Goal: Transaction & Acquisition: Purchase product/service

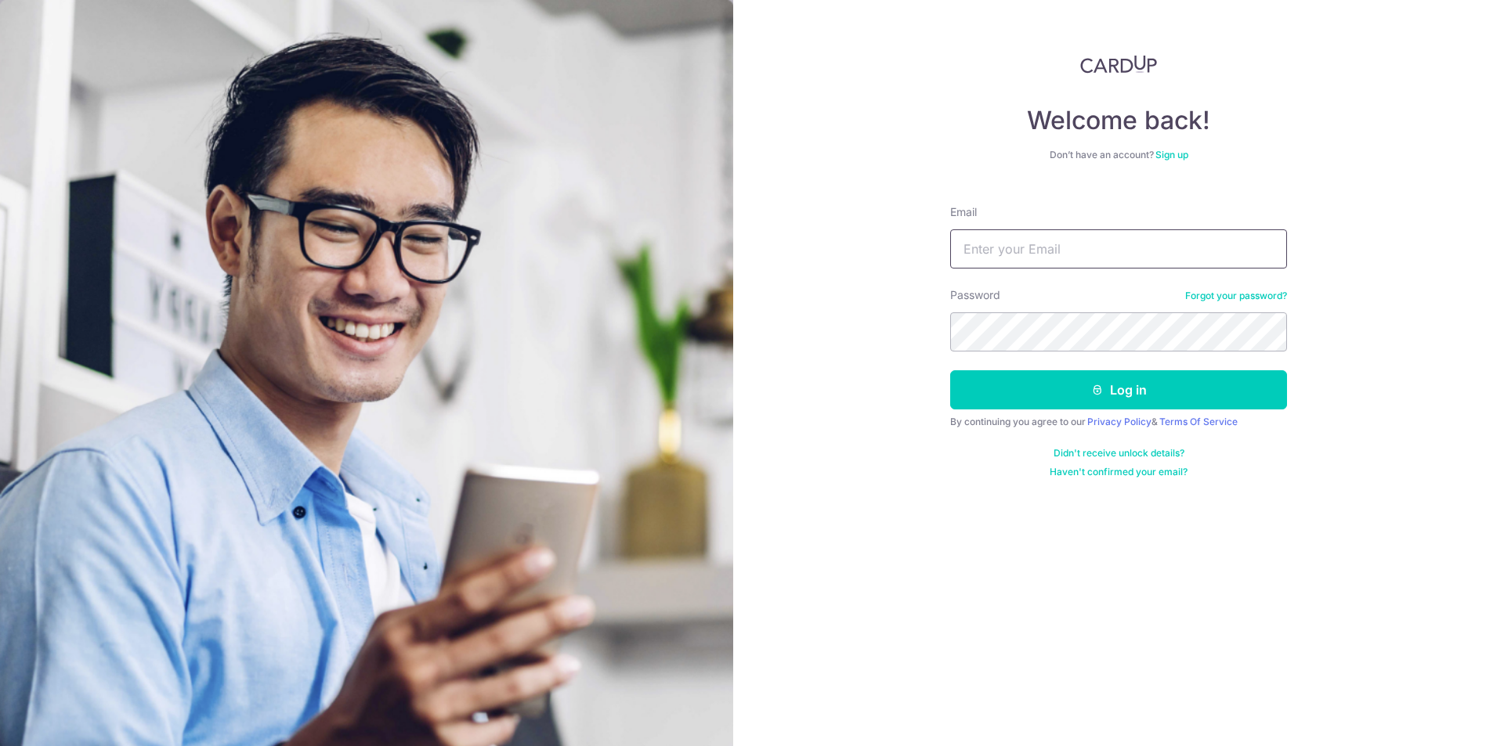
click at [1061, 248] on input "Email" at bounding box center [1118, 248] width 337 height 39
type input "ekkhoon@gmail.com"
click at [950, 370] on button "Log in" at bounding box center [1118, 389] width 337 height 39
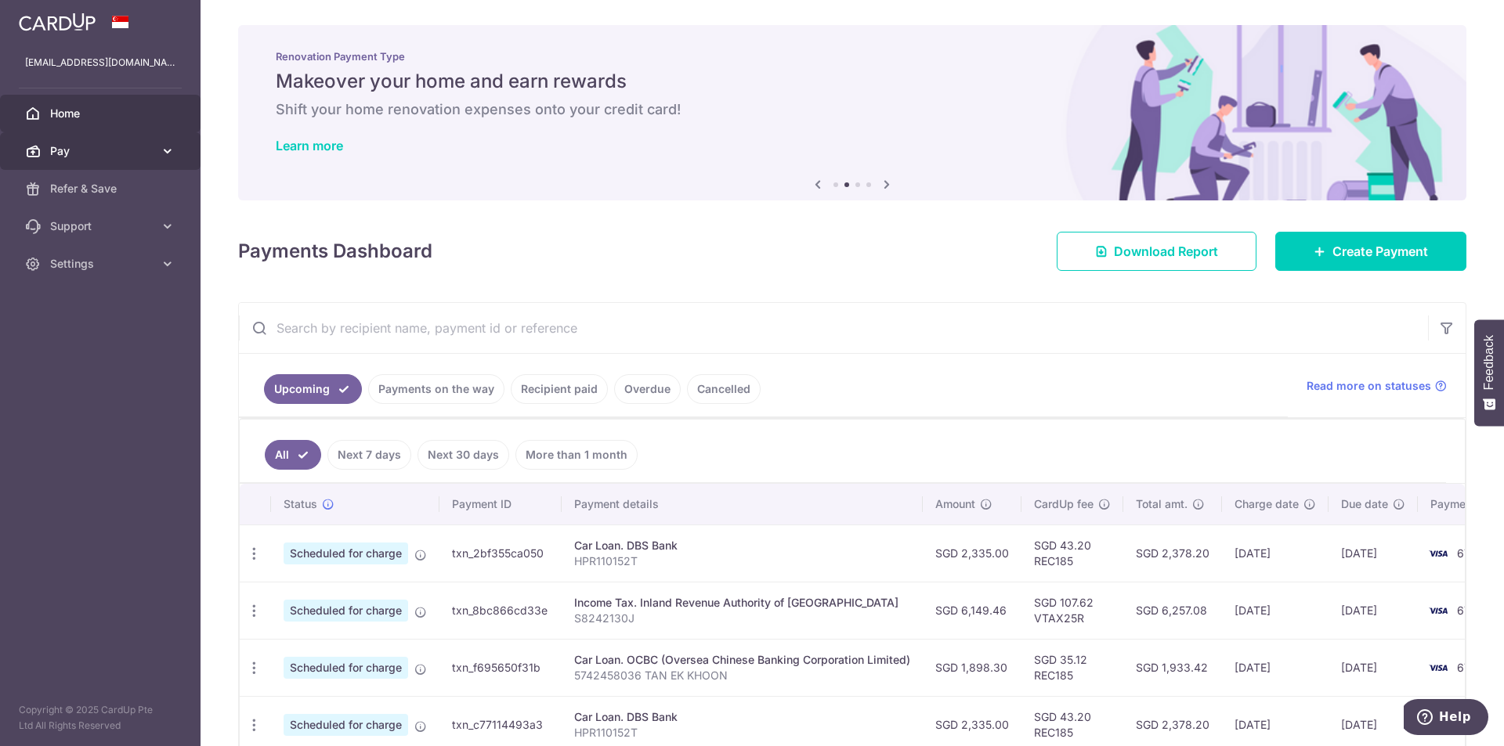
click at [143, 154] on span "Pay" at bounding box center [101, 151] width 103 height 16
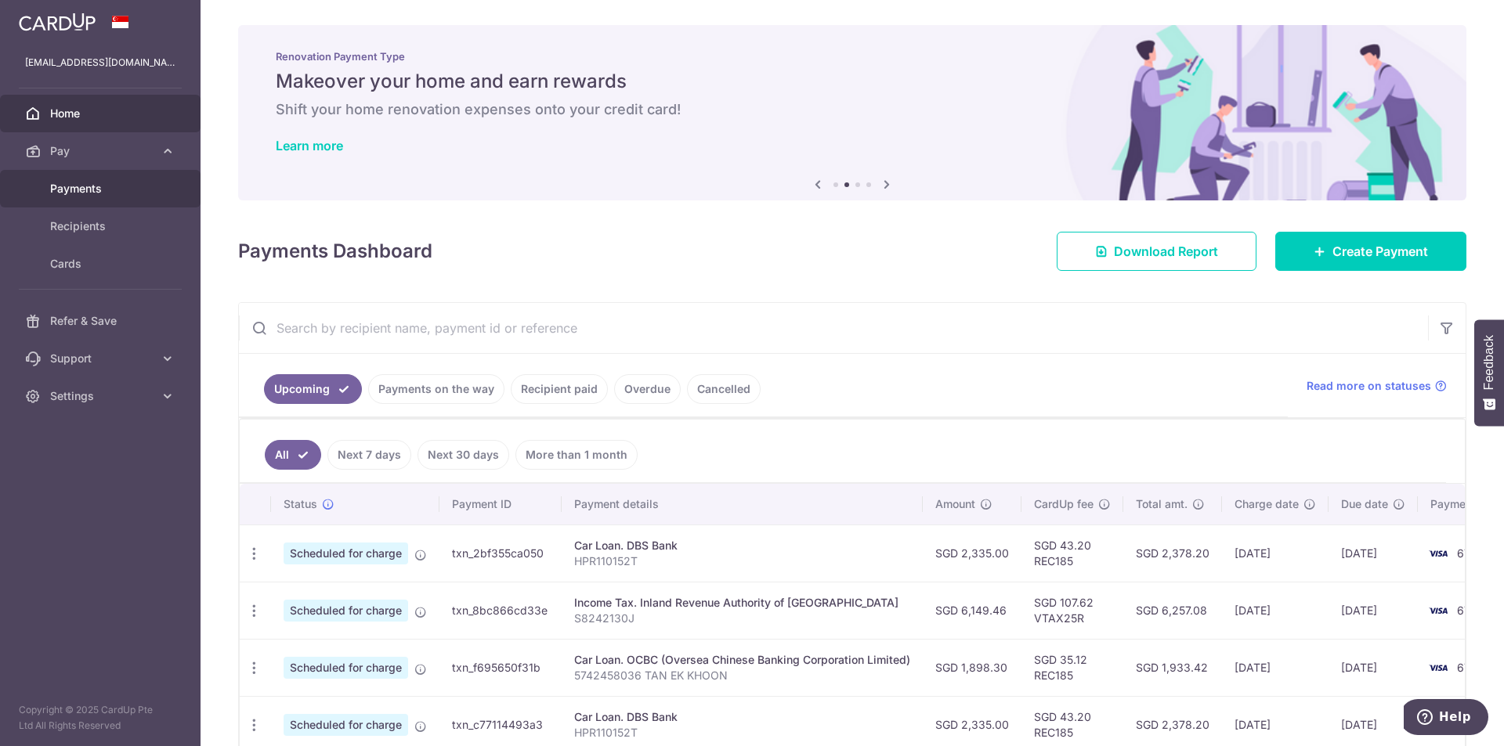
click at [132, 194] on span "Payments" at bounding box center [101, 189] width 103 height 16
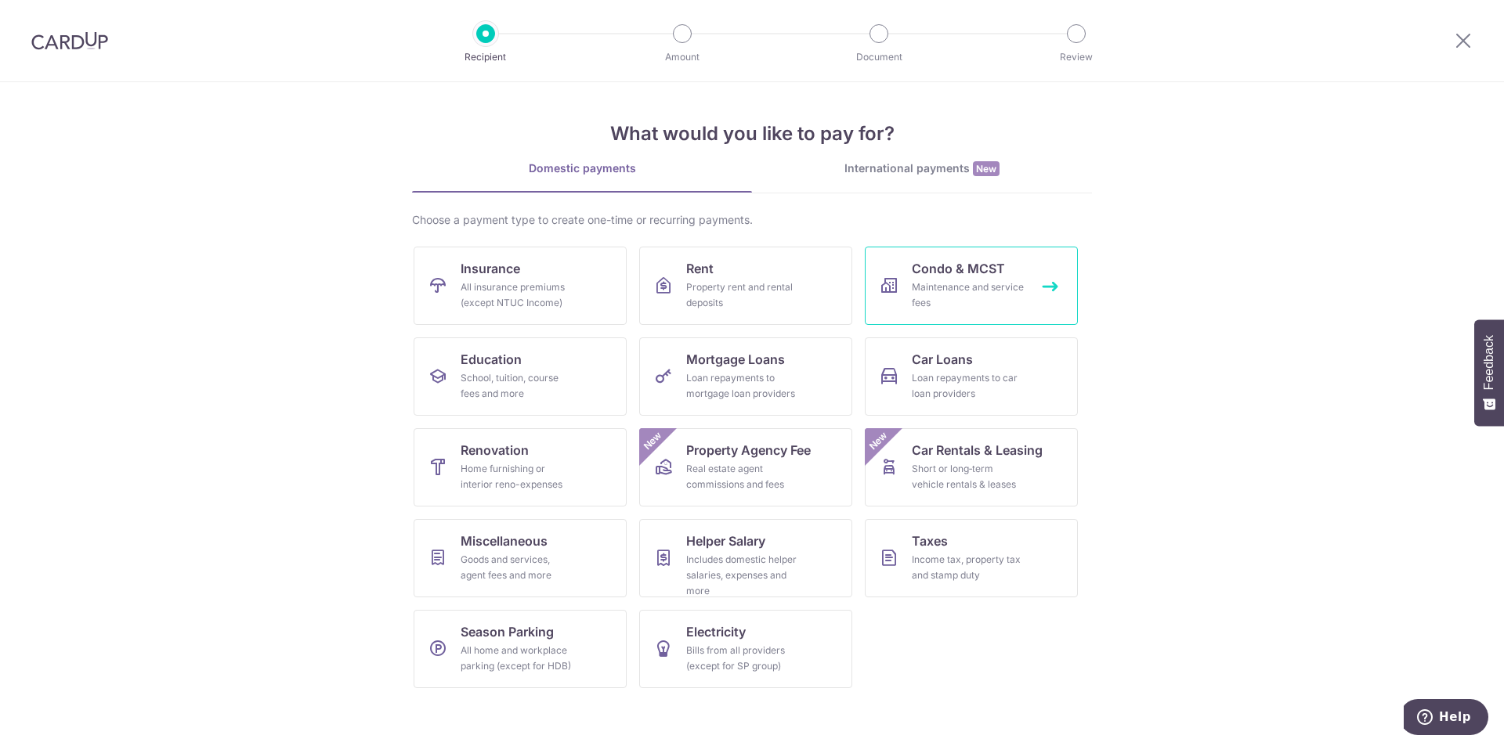
click at [925, 289] on div "Maintenance and service fees" at bounding box center [968, 295] width 113 height 31
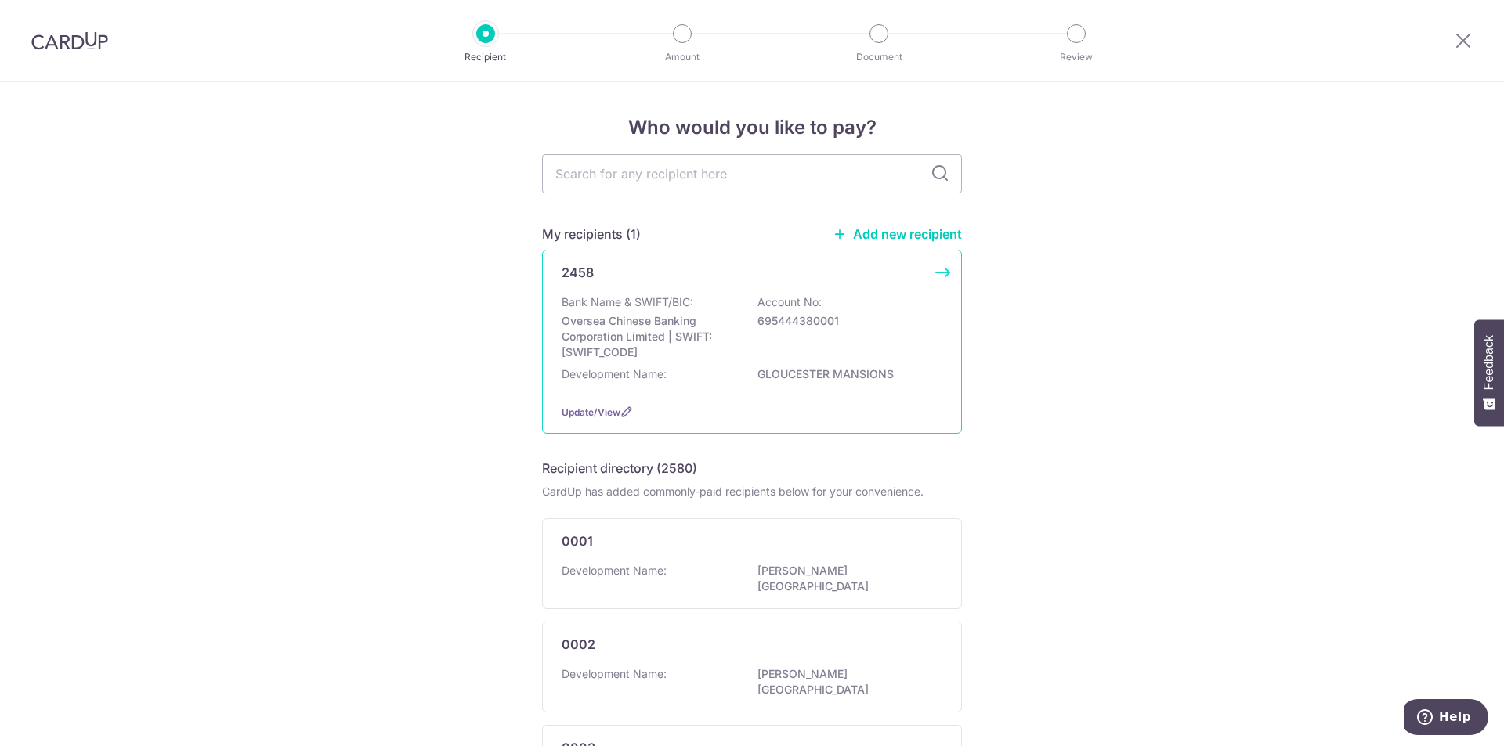
click at [875, 352] on div "Bank Name & SWIFT/BIC: Oversea Chinese Banking Corporation Limited | SWIFT: OCB…" at bounding box center [752, 328] width 381 height 66
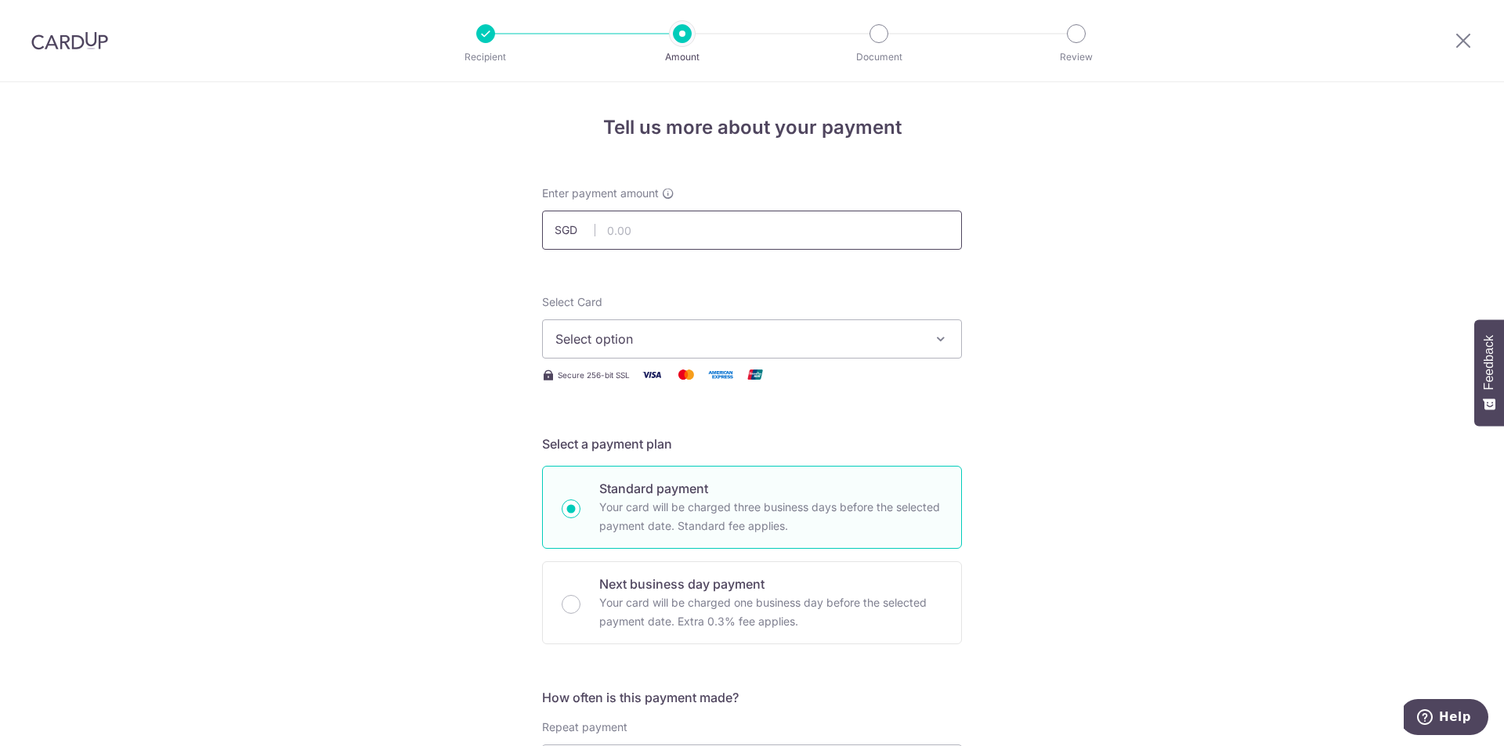
click at [712, 237] on input "text" at bounding box center [752, 230] width 420 height 39
type input "1,560.00"
click at [942, 333] on icon "button" at bounding box center [941, 339] width 16 height 16
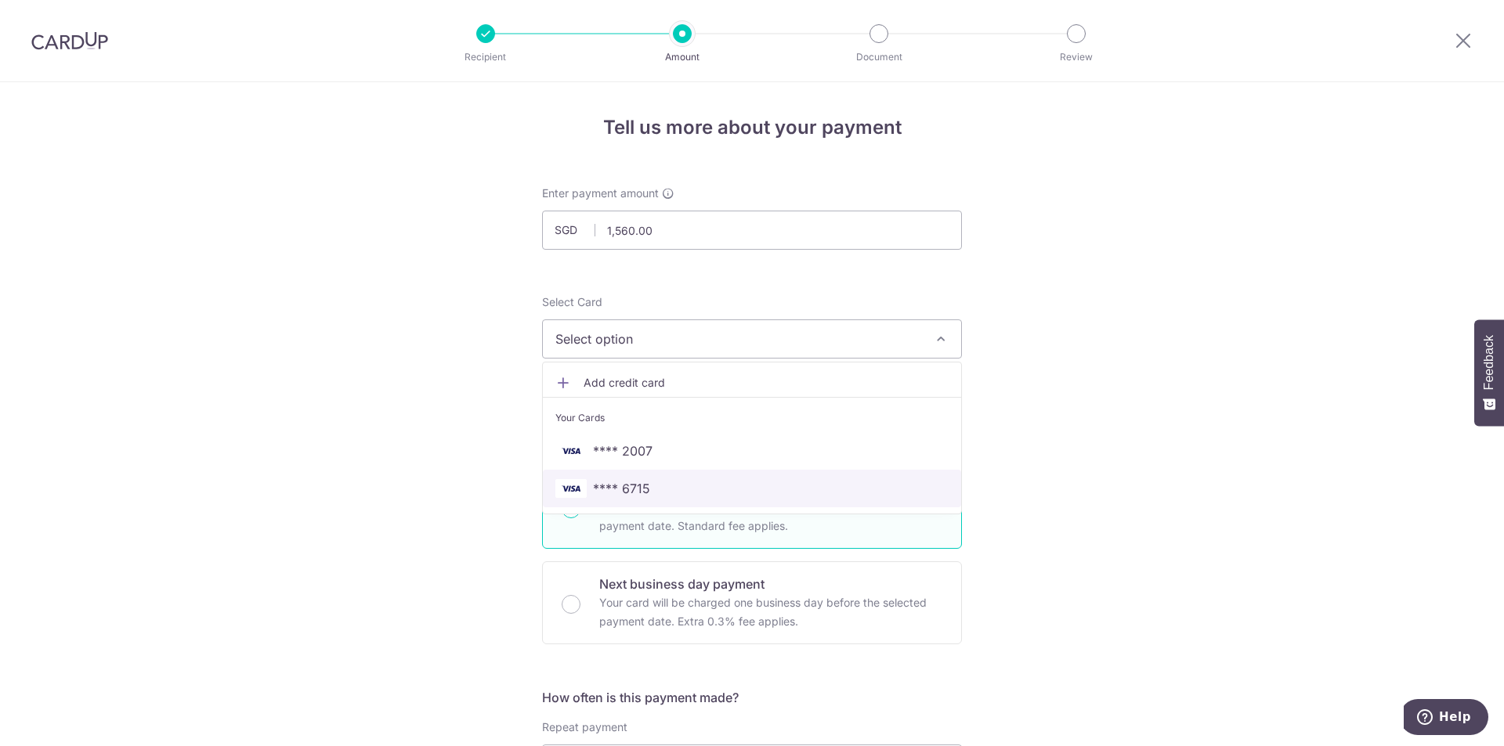
click at [697, 488] on span "**** 6715" at bounding box center [751, 488] width 393 height 19
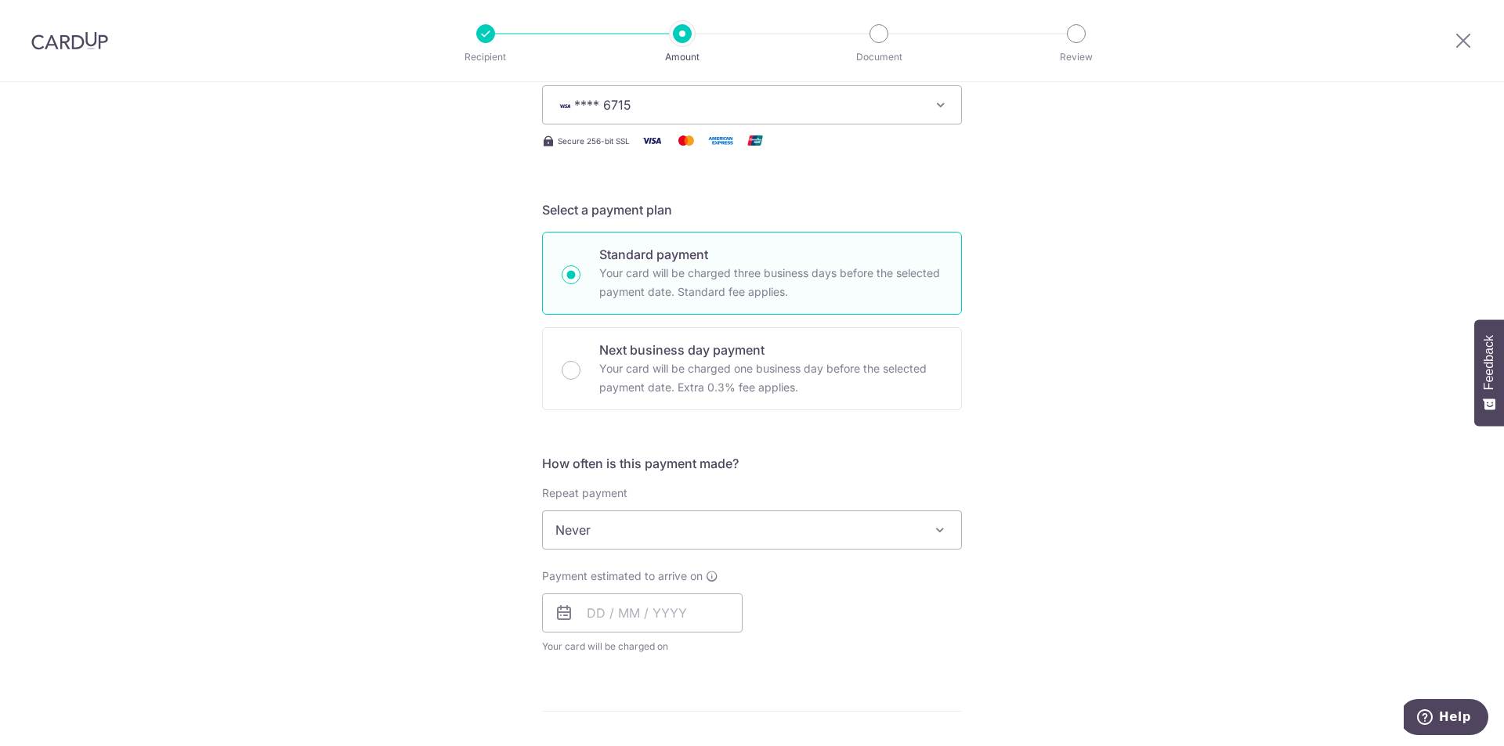
scroll to position [235, 0]
click at [749, 533] on span "Never" at bounding box center [752, 530] width 418 height 38
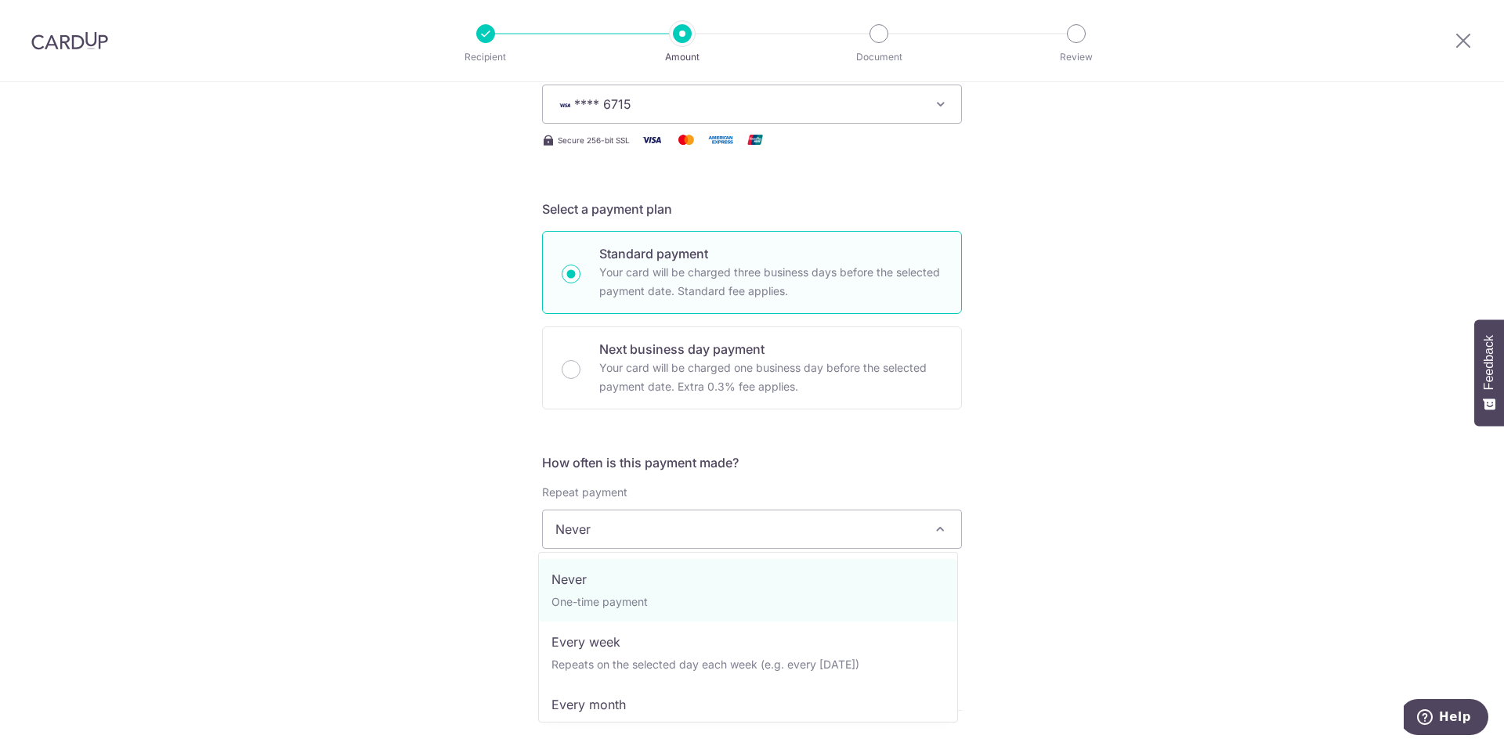
click at [1145, 462] on div "Tell us more about your payment Enter payment amount SGD 1,560.00 1560.00 Selec…" at bounding box center [752, 555] width 1504 height 1417
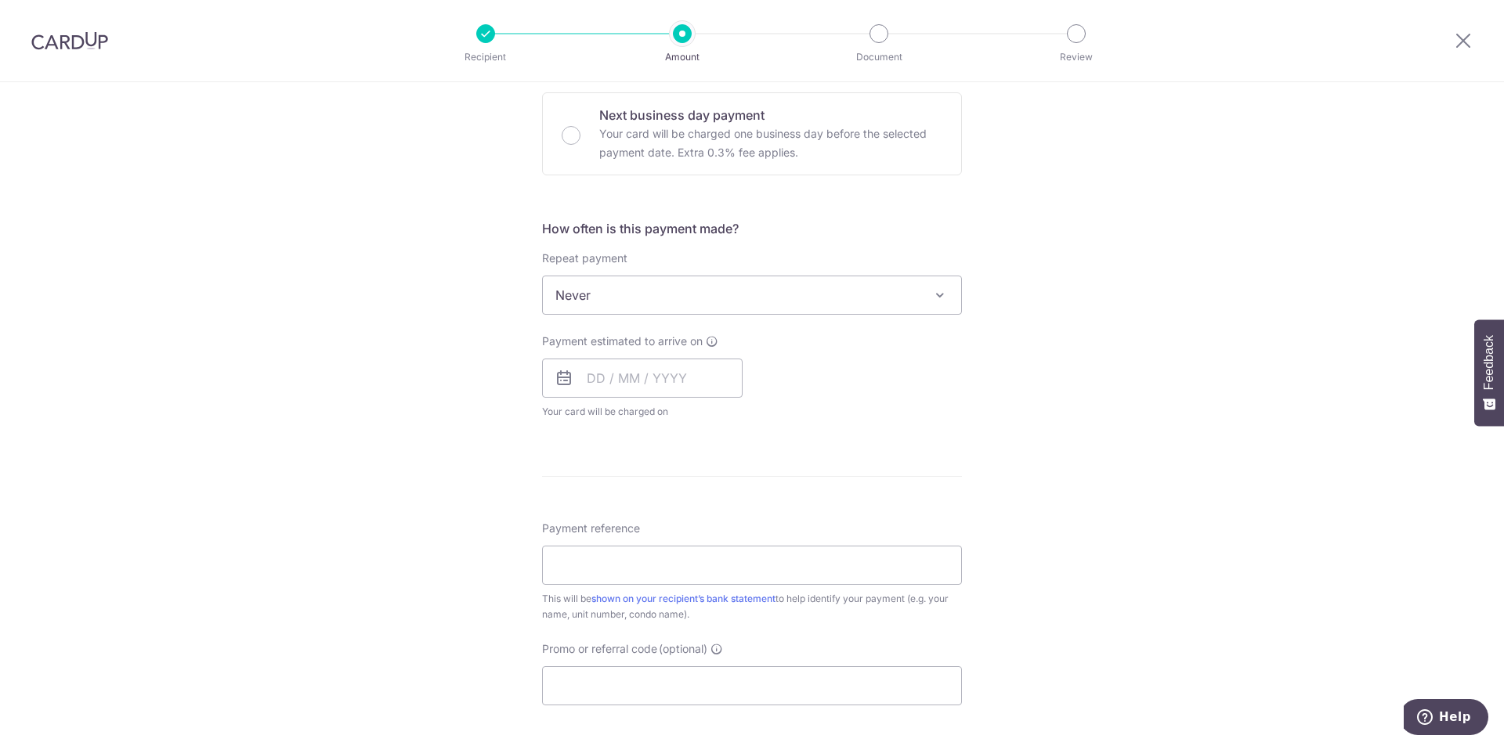
scroll to position [470, 0]
click at [616, 382] on input "text" at bounding box center [642, 377] width 201 height 39
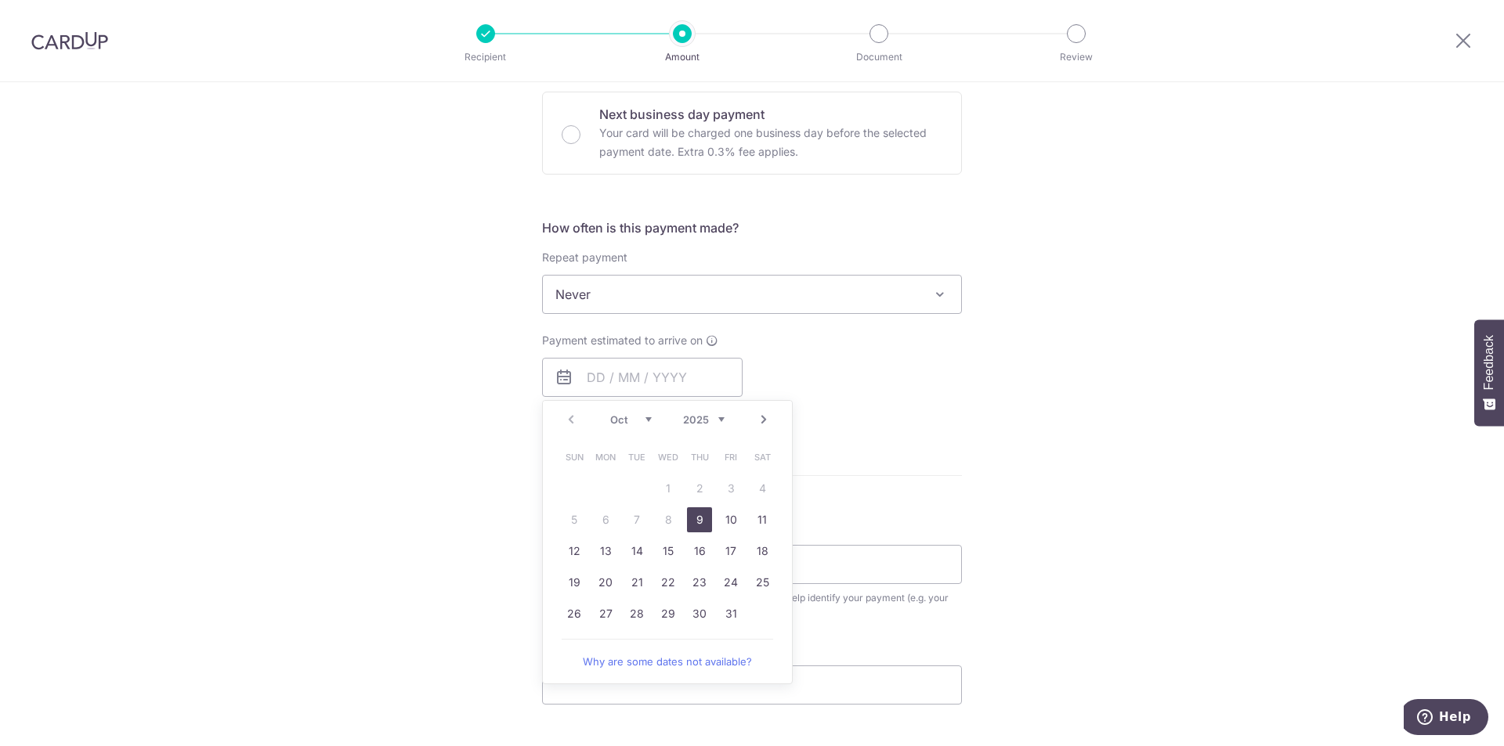
click at [696, 512] on link "9" at bounding box center [699, 520] width 25 height 25
type input "[DATE]"
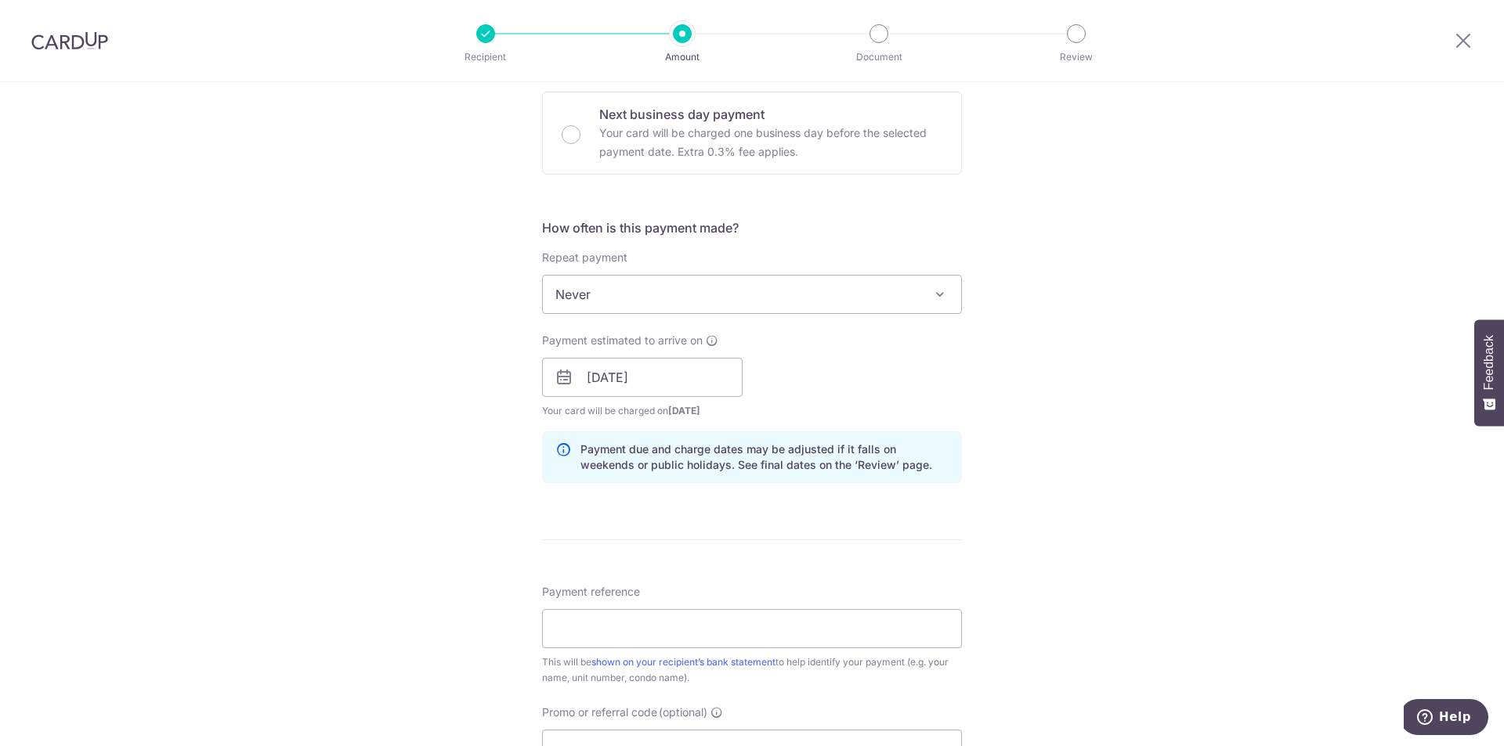
click at [1079, 359] on div "Tell us more about your payment Enter payment amount SGD 1,560.00 1560.00 Selec…" at bounding box center [752, 352] width 1504 height 1481
click at [678, 388] on input "[DATE]" at bounding box center [642, 377] width 201 height 39
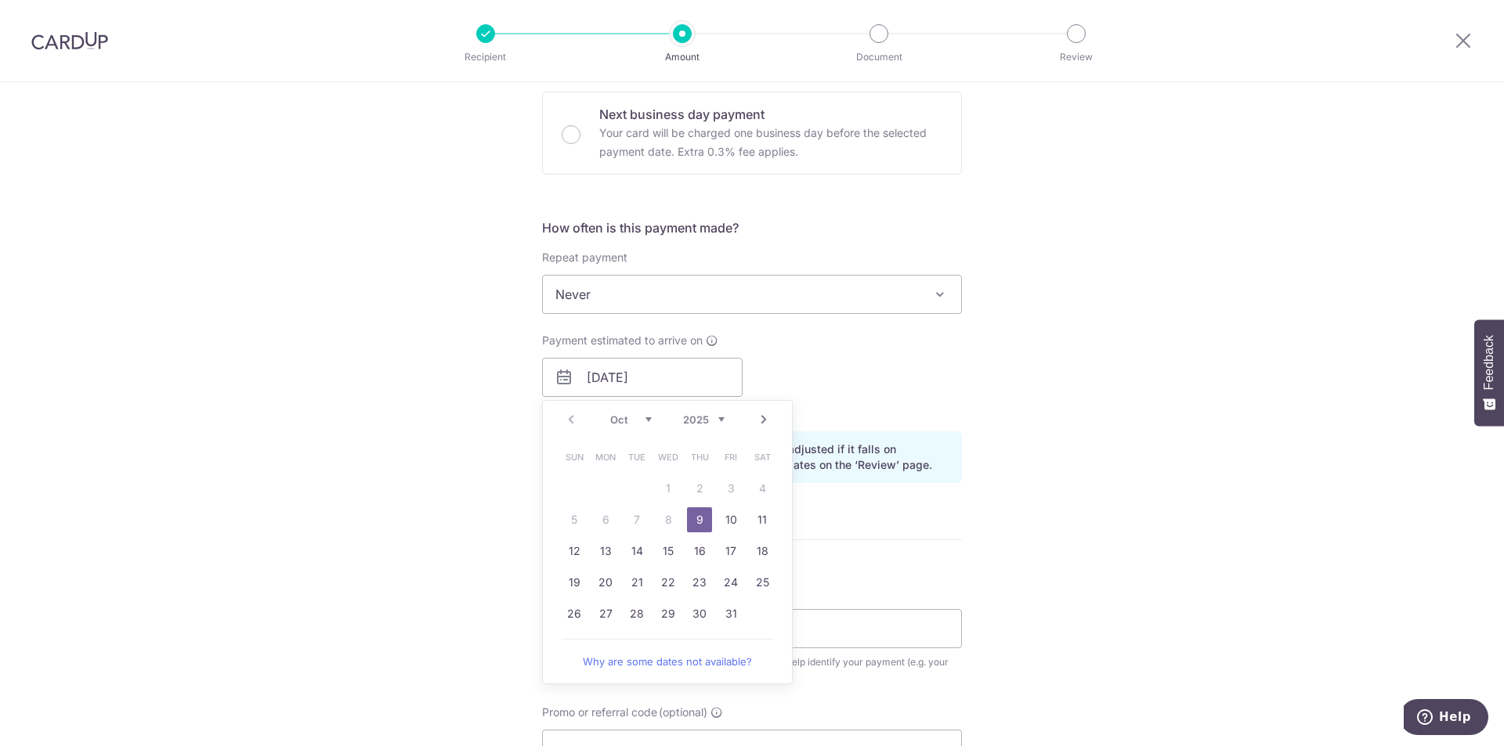
click at [1211, 377] on div "Tell us more about your payment Enter payment amount SGD 1,560.00 1560.00 Selec…" at bounding box center [752, 352] width 1504 height 1481
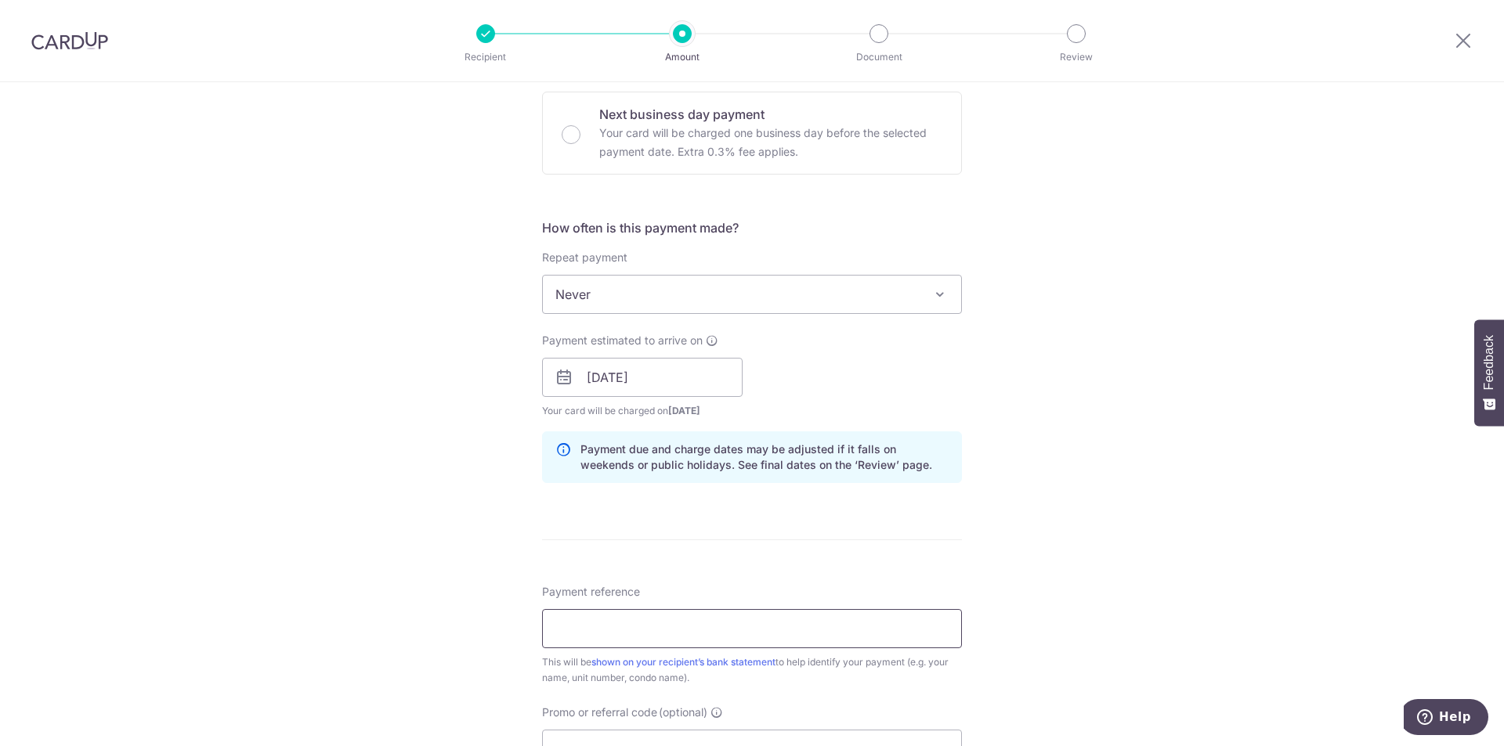
click at [751, 618] on input "Payment reference" at bounding box center [752, 628] width 420 height 39
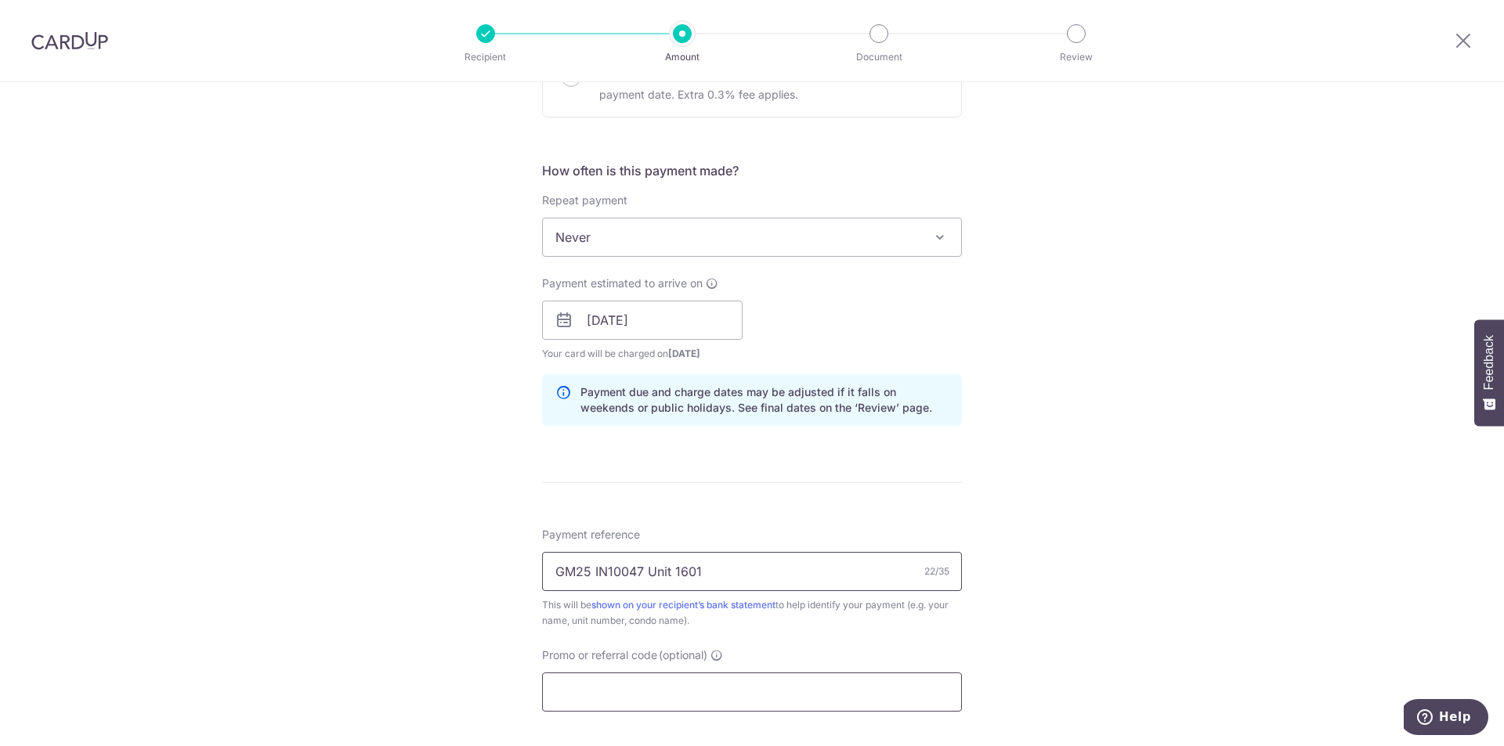
scroll to position [627, 0]
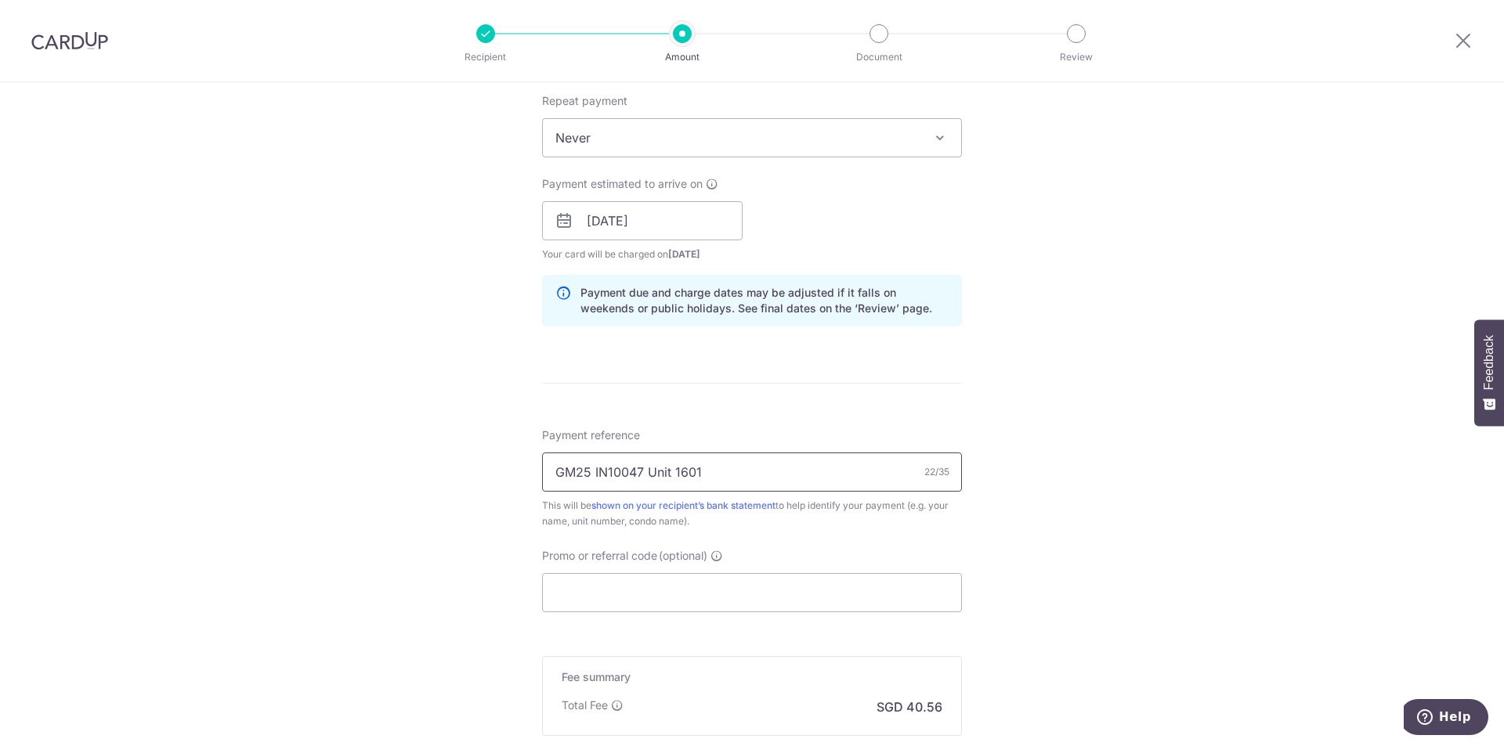
type input "GM25 IN10047 Unit 1601"
click at [710, 597] on input "Promo or referral code (optional)" at bounding box center [752, 592] width 420 height 39
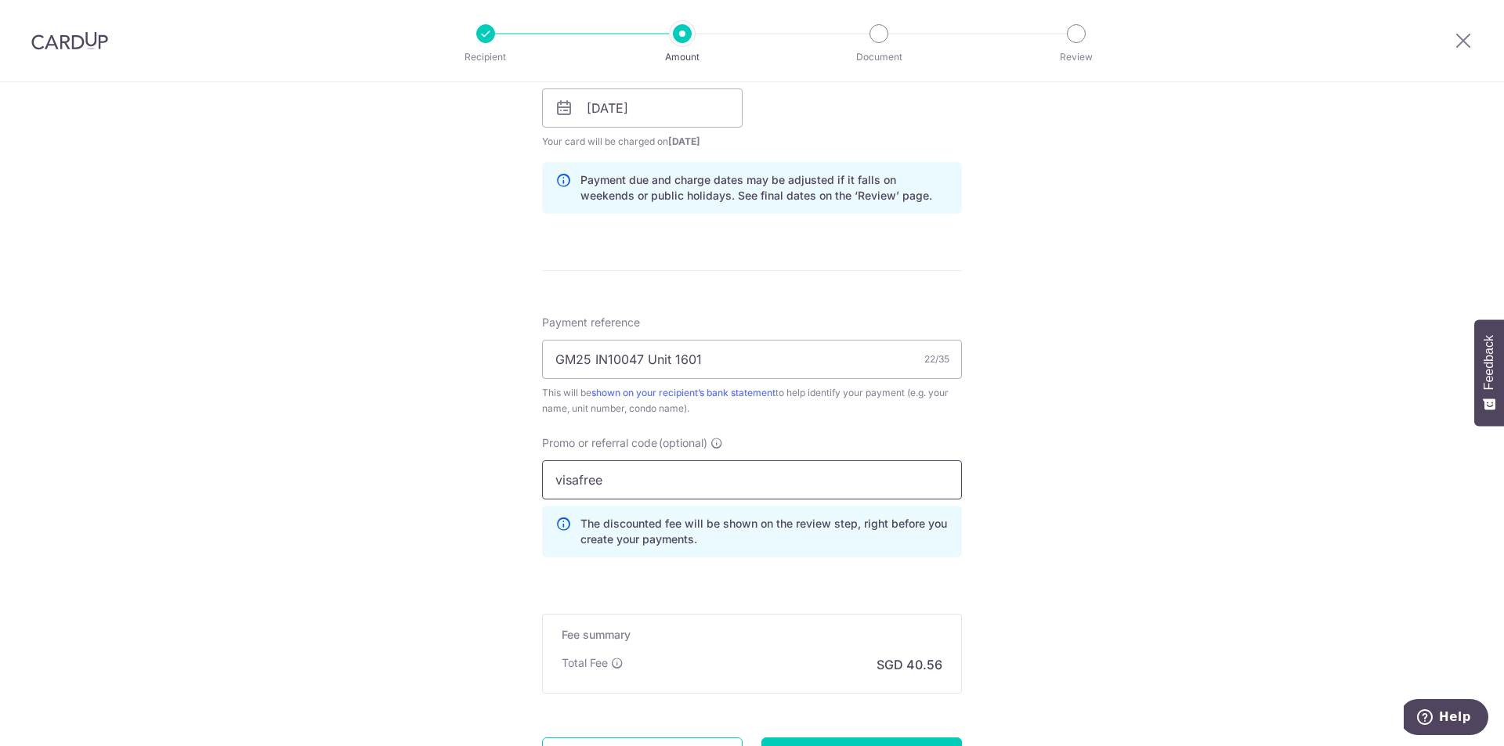
scroll to position [887, 0]
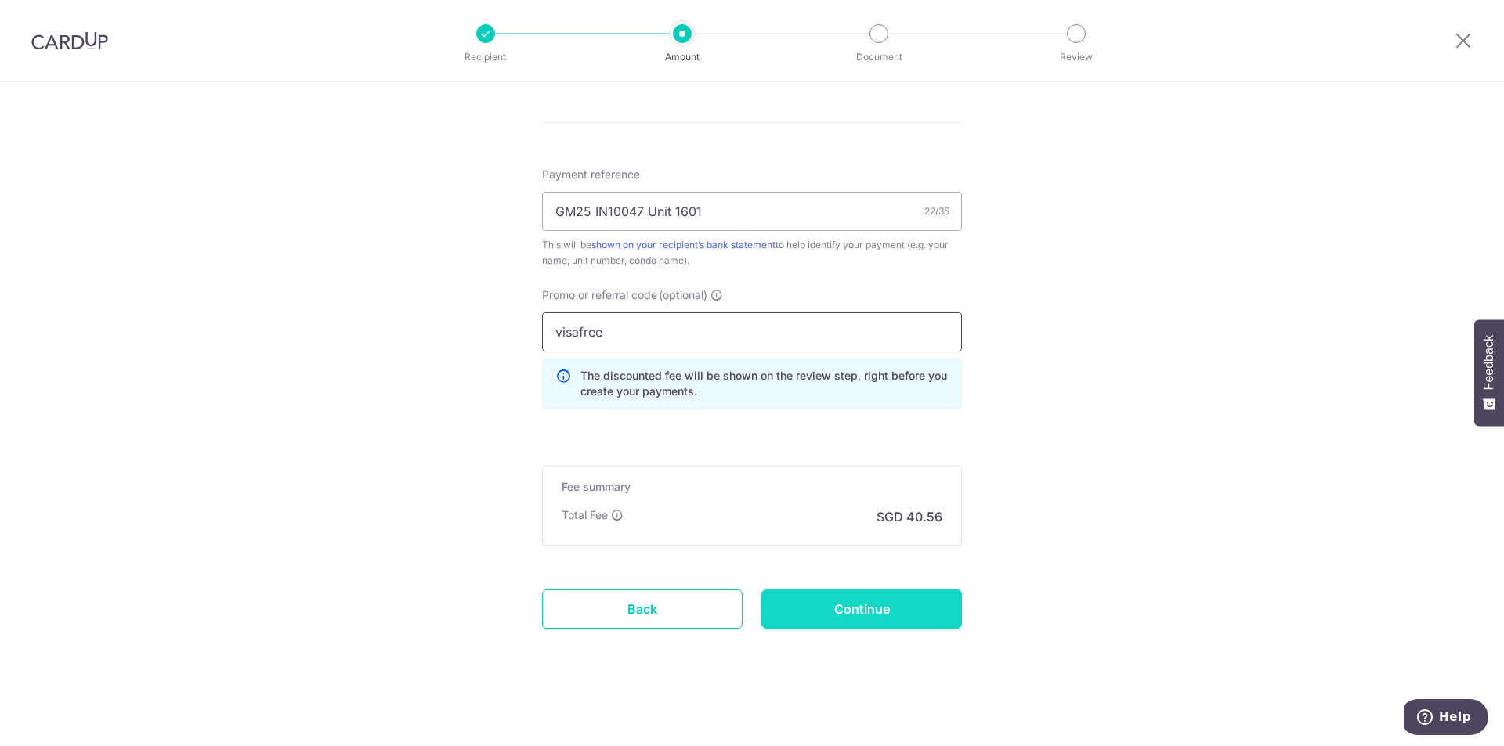
type input "visafree"
click at [840, 608] on input "Continue" at bounding box center [861, 609] width 201 height 39
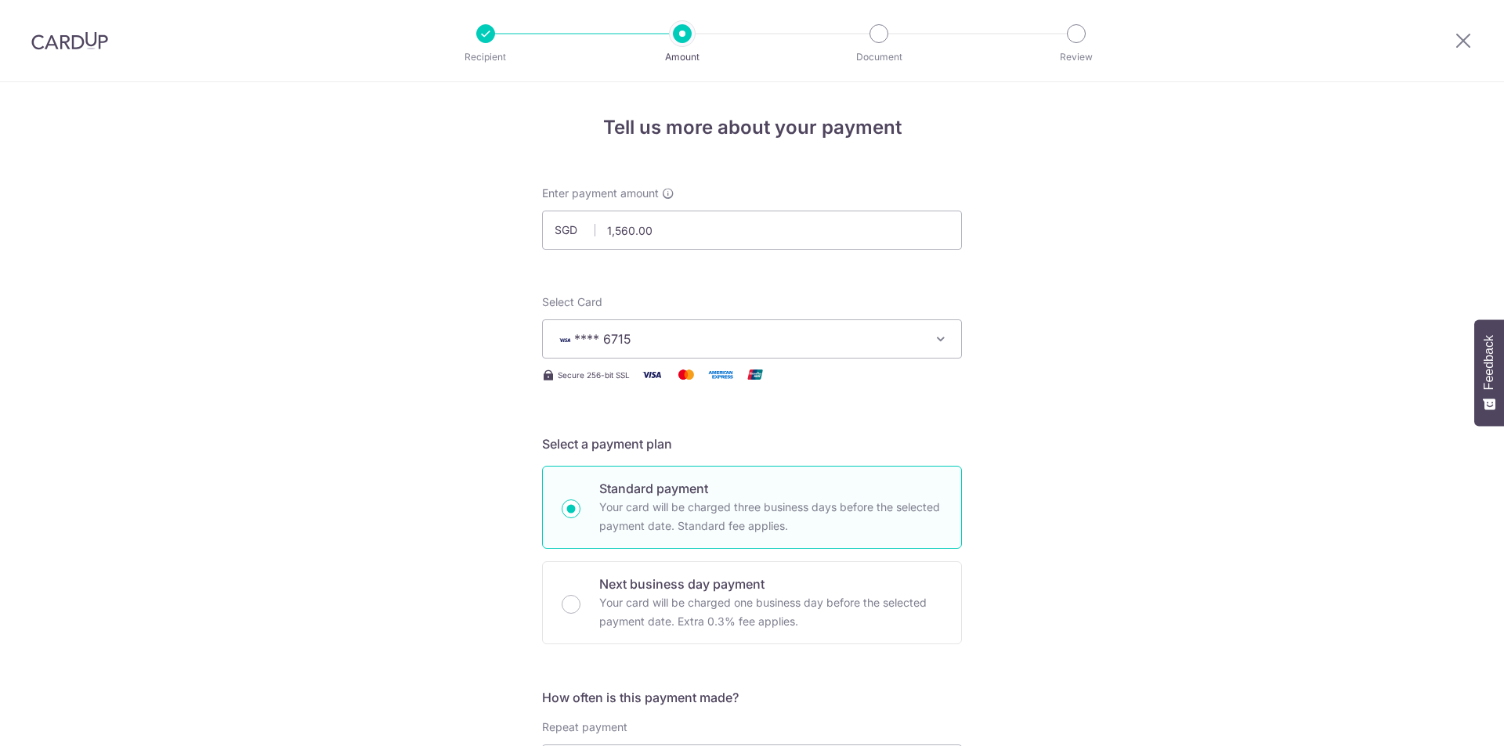
scroll to position [909, 0]
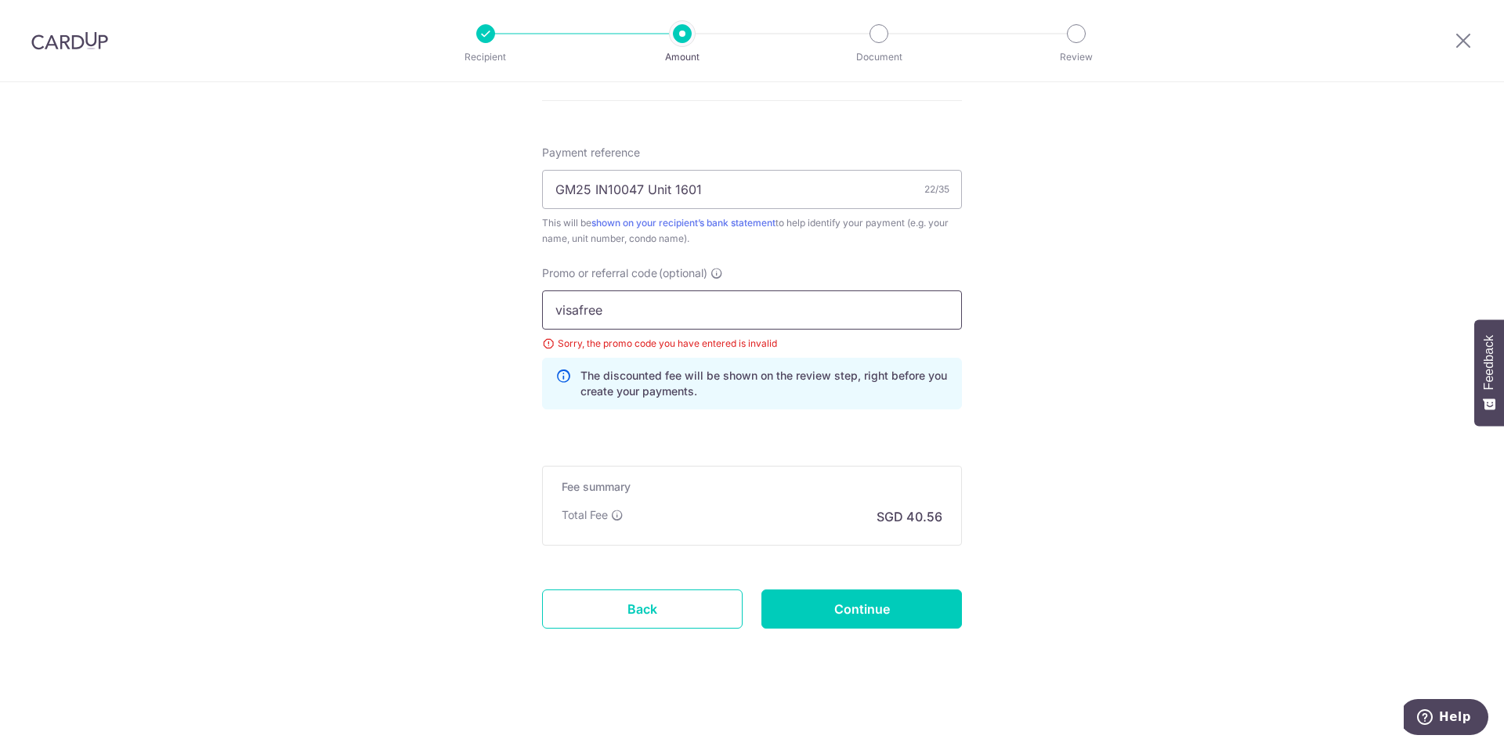
drag, startPoint x: 620, startPoint y: 310, endPoint x: 356, endPoint y: 288, distance: 264.9
click button "Add Card" at bounding box center [0, 0] width 0 height 0
drag, startPoint x: 658, startPoint y: 315, endPoint x: 429, endPoint y: 305, distance: 228.9
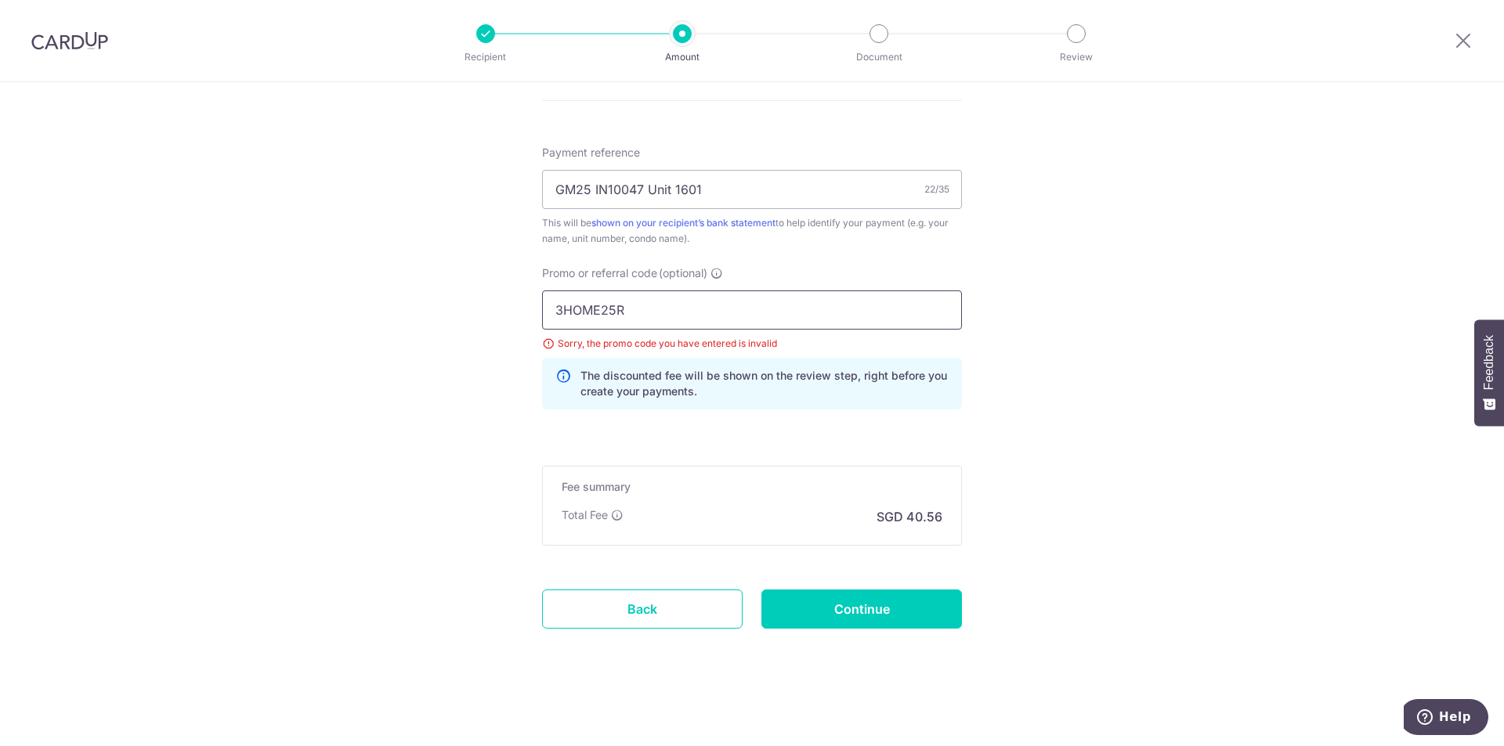
click button "Add Card" at bounding box center [0, 0] width 0 height 0
click at [682, 316] on input "3HOME25R" at bounding box center [752, 310] width 420 height 39
drag, startPoint x: 632, startPoint y: 313, endPoint x: 228, endPoint y: 276, distance: 405.9
click button "Add Card" at bounding box center [0, 0] width 0 height 0
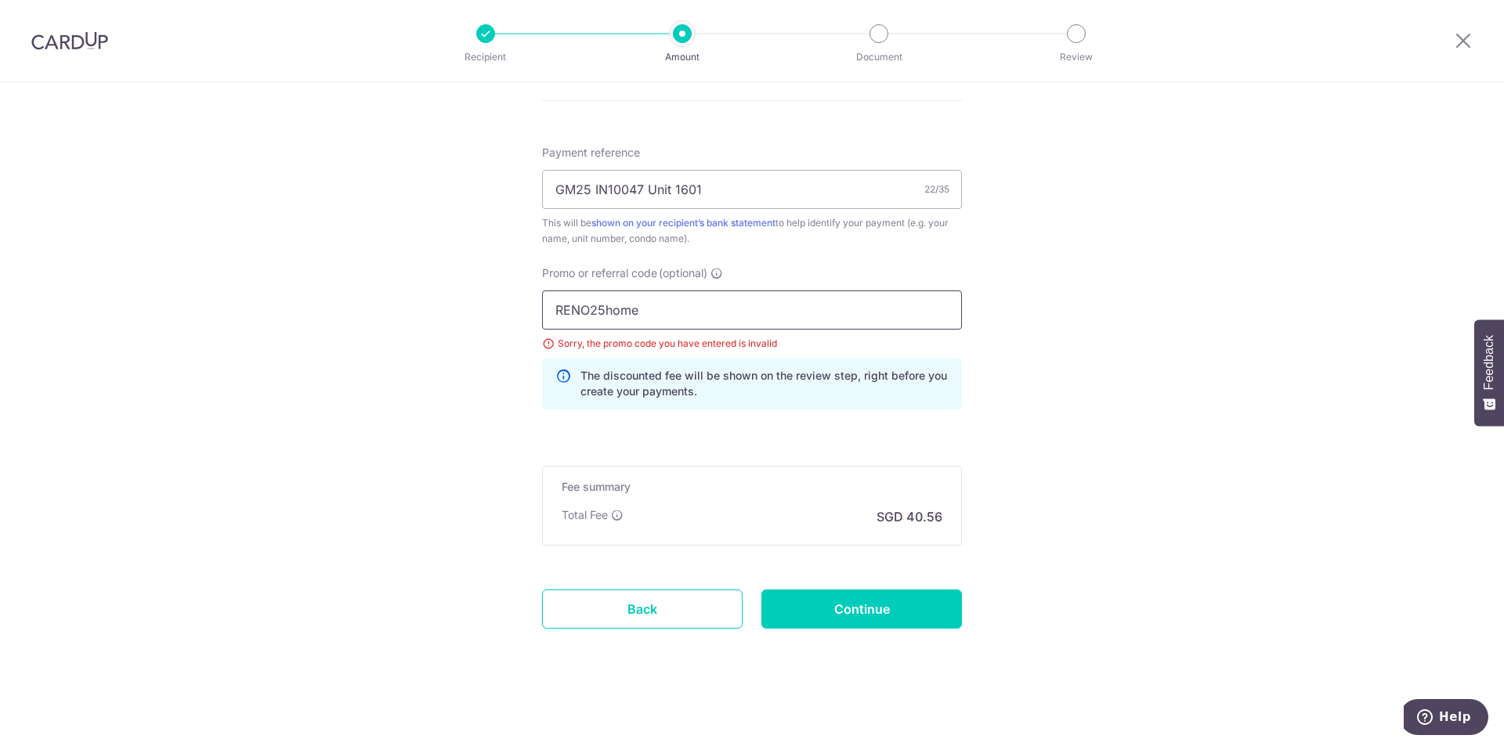
drag, startPoint x: 652, startPoint y: 298, endPoint x: 640, endPoint y: 302, distance: 13.4
click at [638, 303] on input "RENO25home" at bounding box center [752, 310] width 420 height 39
drag, startPoint x: 642, startPoint y: 312, endPoint x: 605, endPoint y: 309, distance: 36.9
click at [605, 309] on input "RENO25home" at bounding box center [752, 310] width 420 height 39
click button "Add Card" at bounding box center [0, 0] width 0 height 0
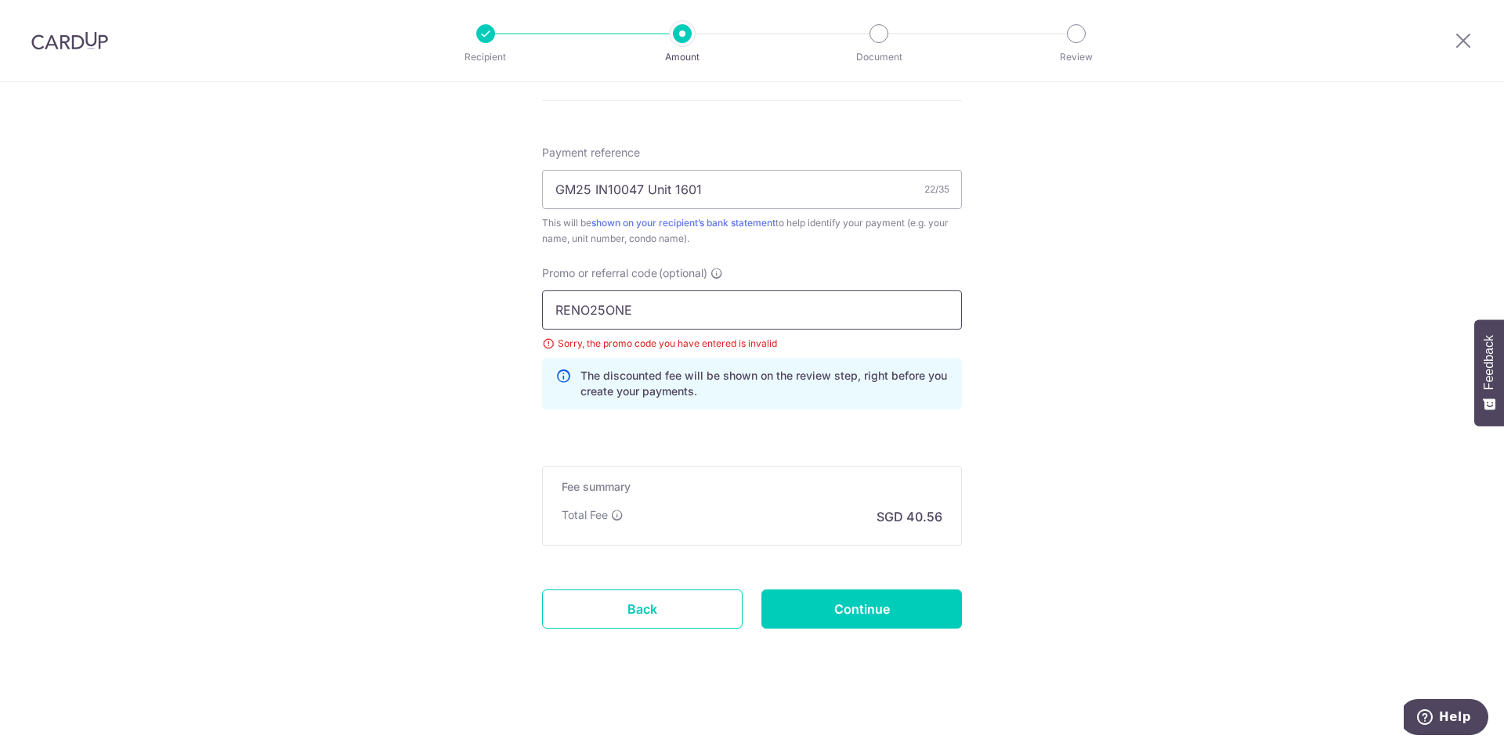
click at [678, 303] on input "RENO25ONE" at bounding box center [752, 310] width 420 height 39
click at [710, 298] on input "RENO25ONE" at bounding box center [752, 310] width 420 height 39
drag, startPoint x: 709, startPoint y: 300, endPoint x: 458, endPoint y: 312, distance: 250.9
type input "off225"
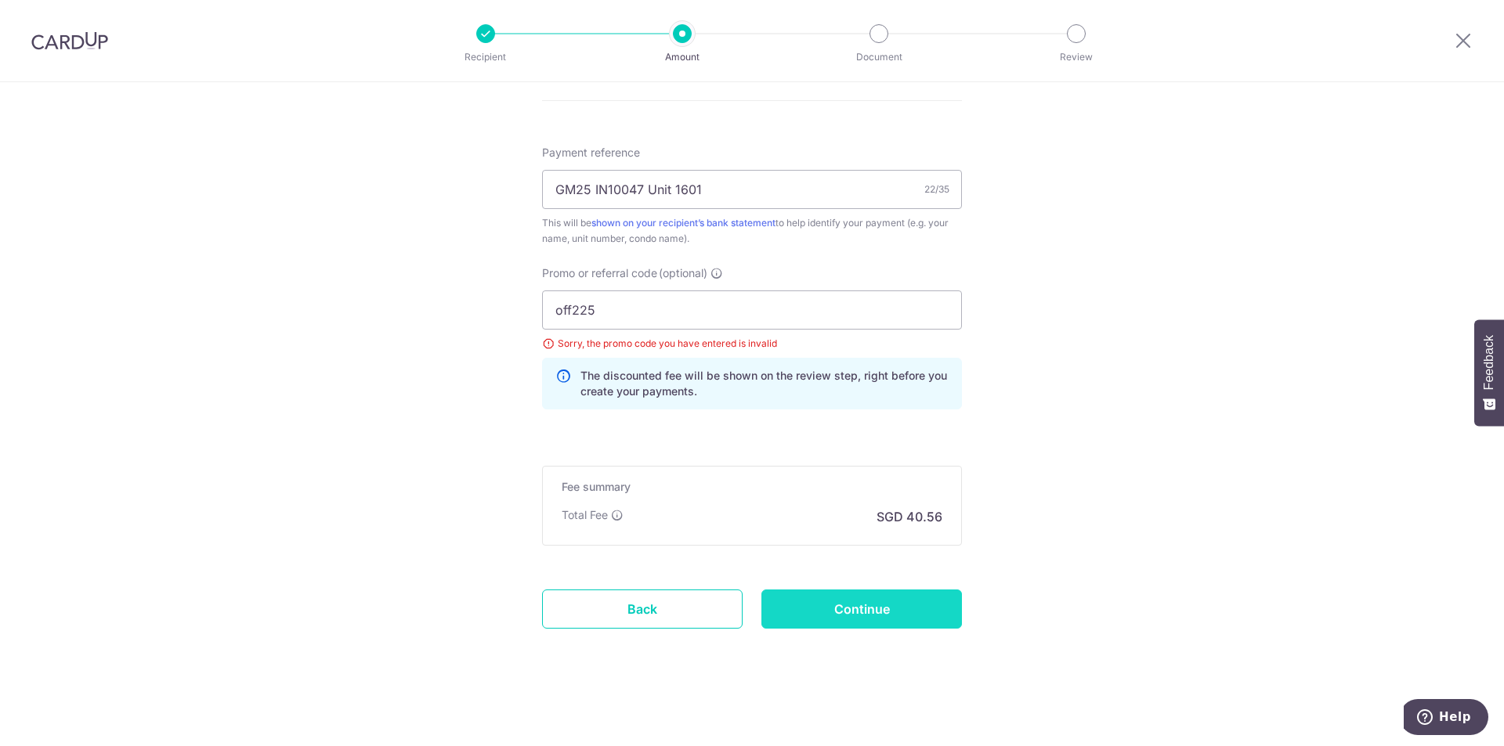
click at [818, 613] on input "Continue" at bounding box center [861, 609] width 201 height 39
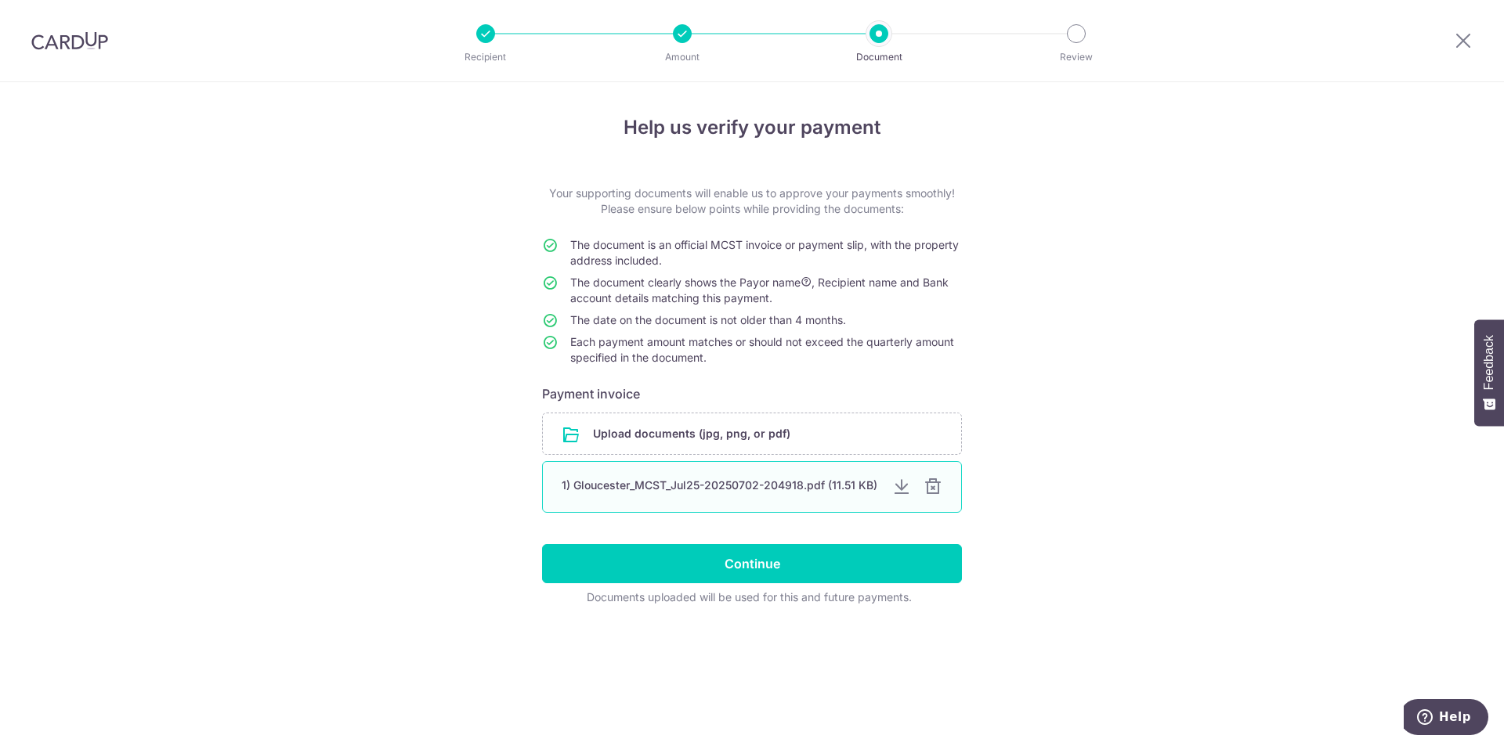
click at [931, 486] on div at bounding box center [932, 487] width 19 height 19
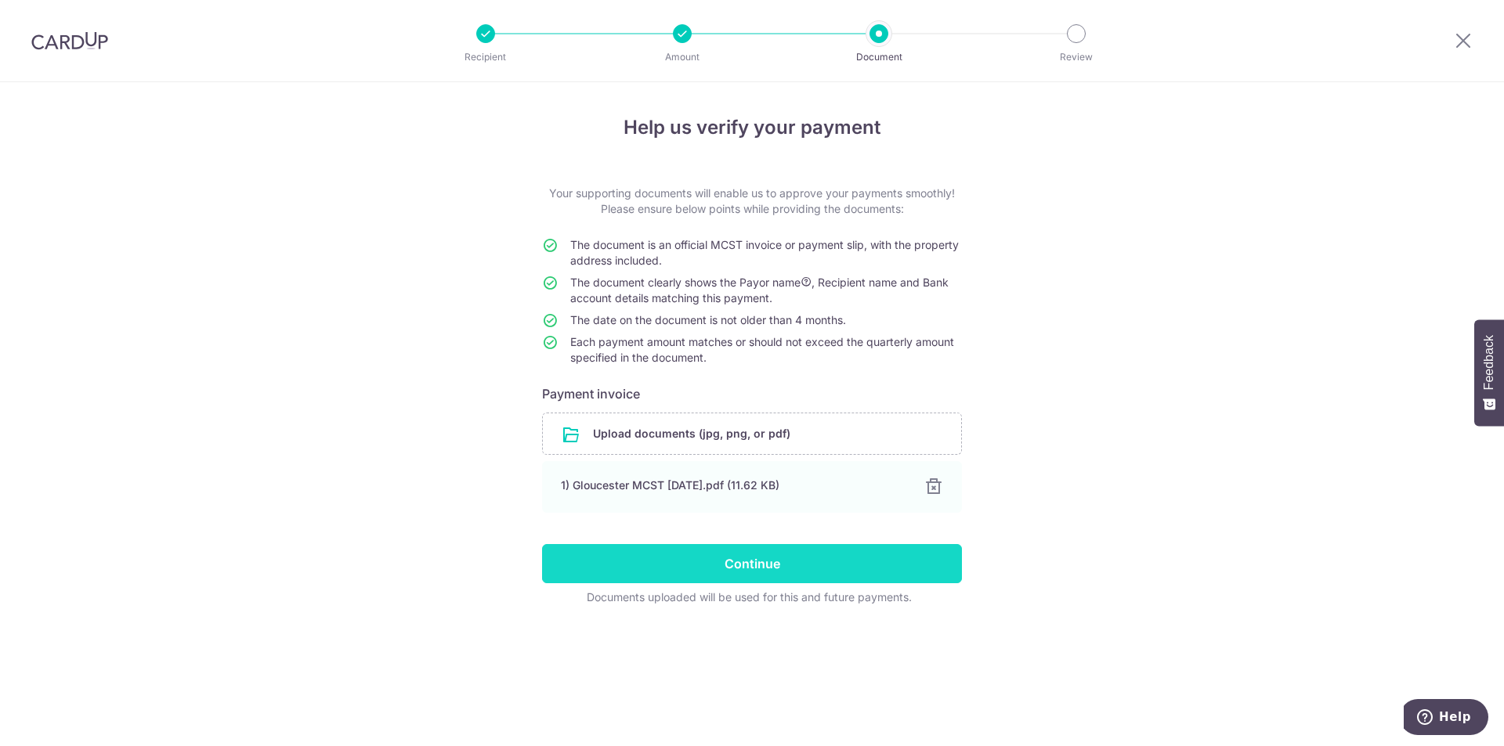
click at [812, 569] on input "Continue" at bounding box center [752, 563] width 420 height 39
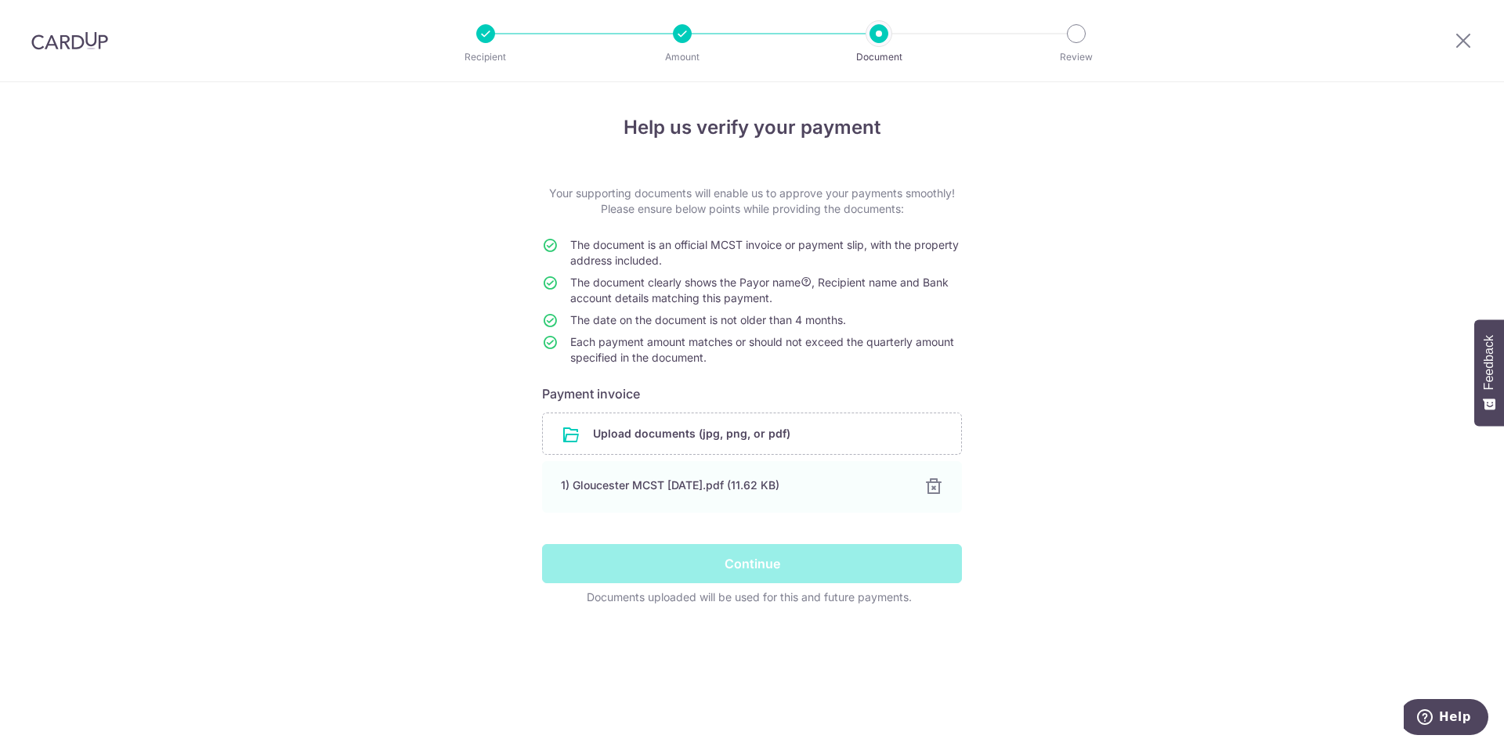
click at [1133, 509] on div "Help us verify your payment Your supporting documents will enable us to approve…" at bounding box center [752, 414] width 1504 height 664
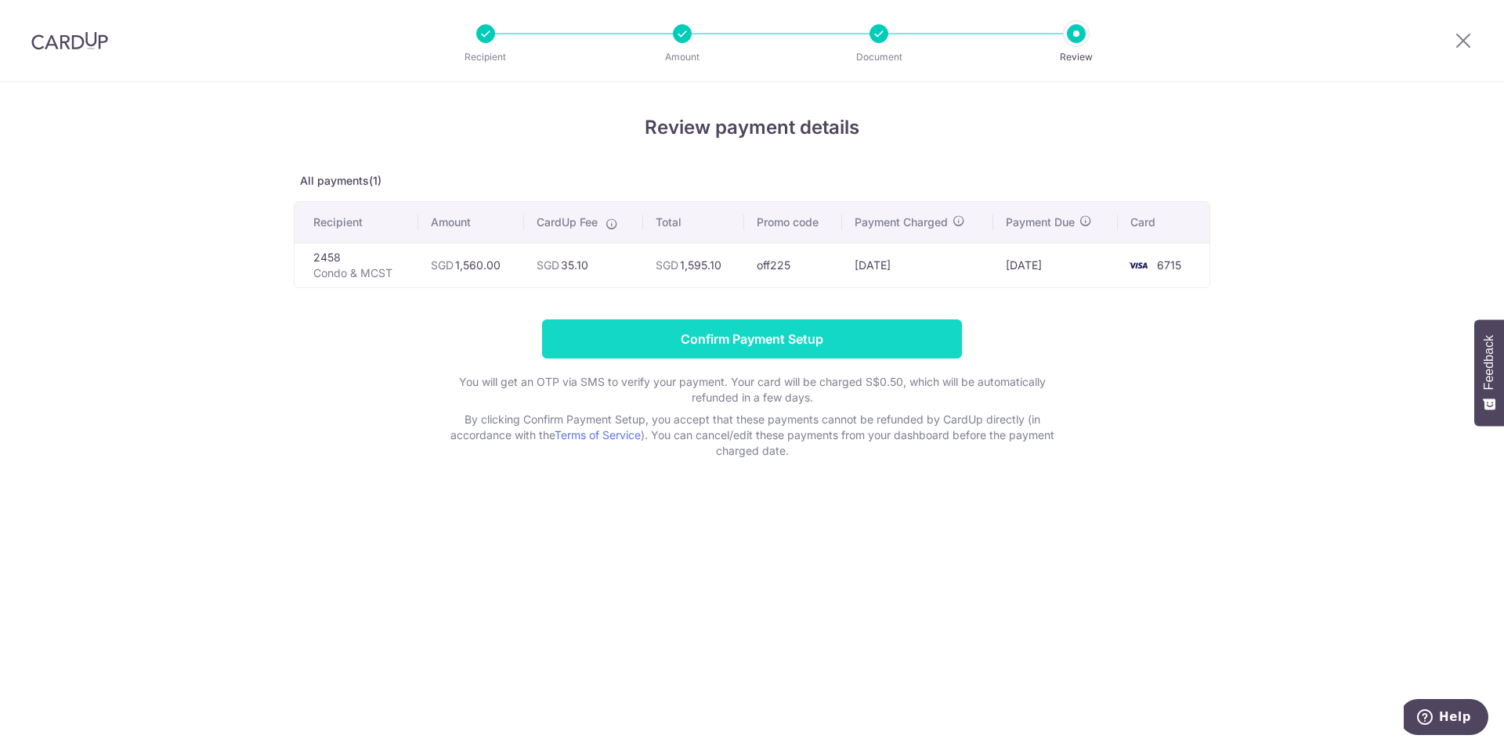
click at [800, 337] on input "Confirm Payment Setup" at bounding box center [752, 339] width 420 height 39
